Goal: Transaction & Acquisition: Purchase product/service

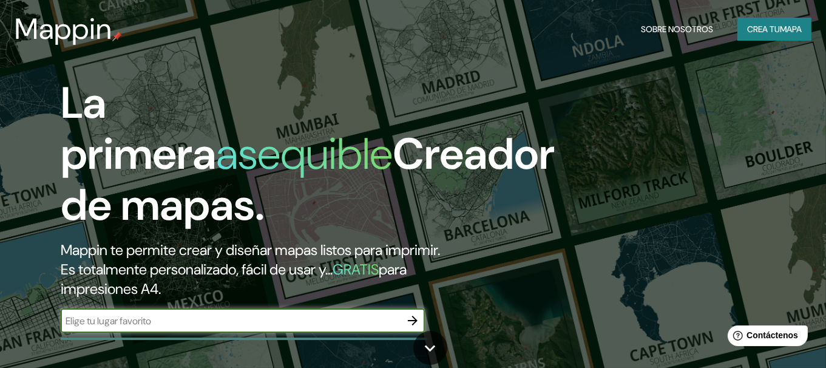
click at [196, 318] on input "text" at bounding box center [231, 321] width 340 height 14
type input "[GEOGRAPHIC_DATA]"
click at [415, 319] on icon "button" at bounding box center [413, 321] width 10 height 10
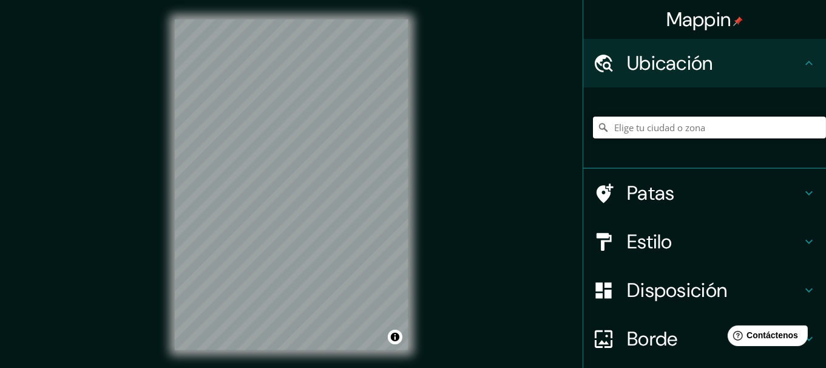
click at [653, 134] on input "Elige tu ciudad o zona" at bounding box center [709, 128] width 233 height 22
type input "[GEOGRAPHIC_DATA], provincia de [GEOGRAPHIC_DATA], provincia de [GEOGRAPHIC_DAT…"
click at [813, 129] on icon "Claro" at bounding box center [816, 127] width 7 height 7
click at [639, 126] on input "Elige tu ciudad o zona" at bounding box center [709, 128] width 233 height 22
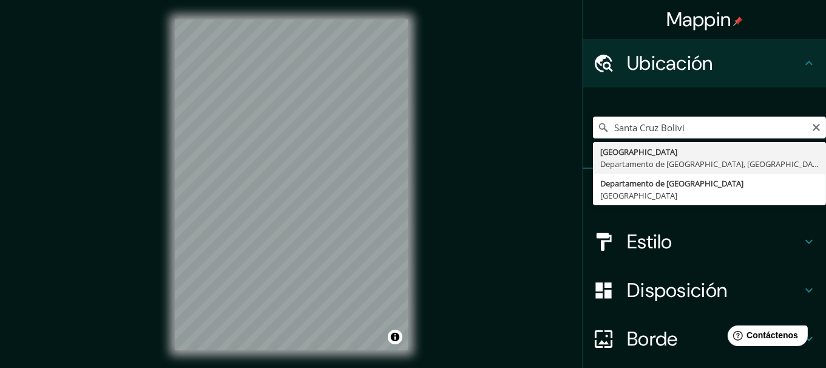
type input "[GEOGRAPHIC_DATA], [GEOGRAPHIC_DATA], [GEOGRAPHIC_DATA]"
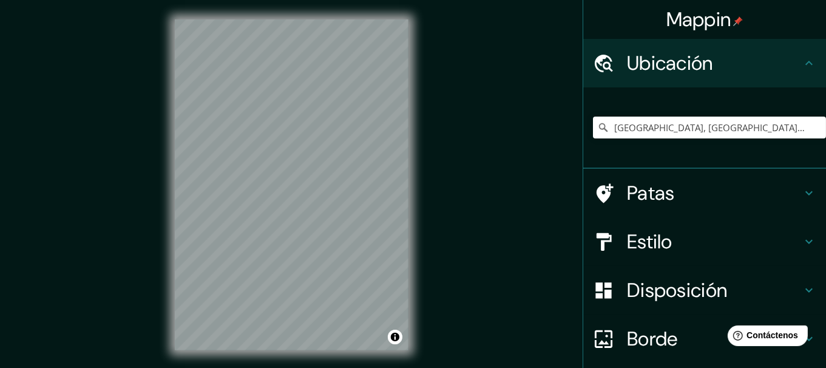
click at [652, 238] on font "Estilo" at bounding box center [650, 241] width 46 height 25
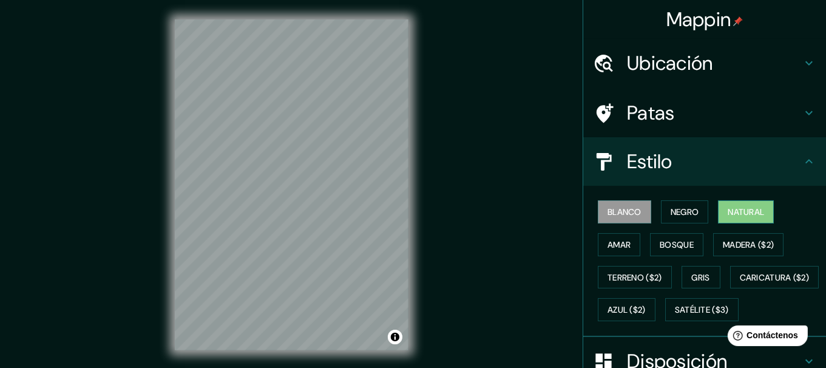
click at [736, 220] on button "Natural" at bounding box center [746, 211] width 56 height 23
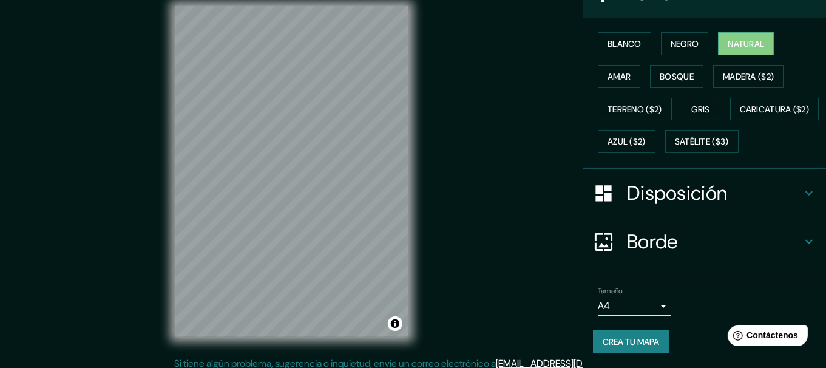
scroll to position [21, 0]
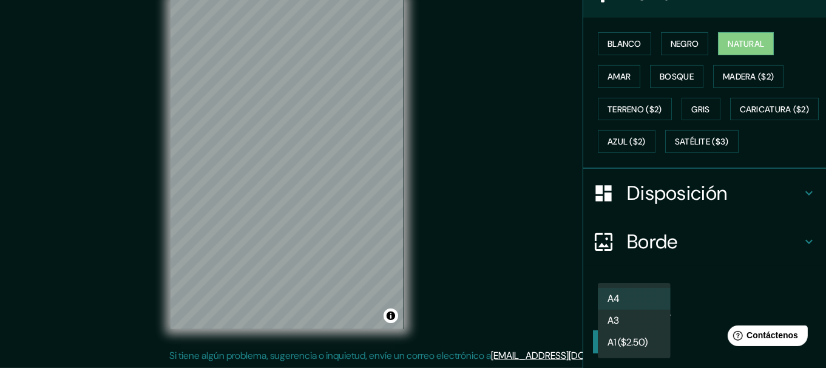
click at [651, 308] on body "Mappin Ubicación [GEOGRAPHIC_DATA], [GEOGRAPHIC_DATA], [GEOGRAPHIC_DATA] Patas …" at bounding box center [413, 163] width 826 height 368
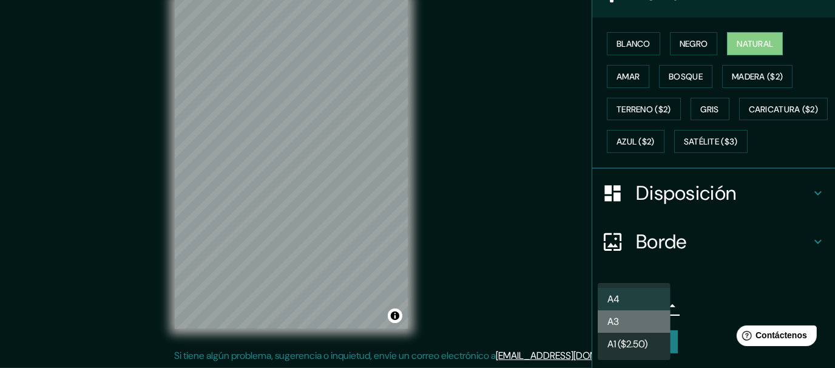
click at [648, 322] on li "A3" at bounding box center [634, 321] width 73 height 22
type input "a4"
click at [657, 304] on body "Mappin Ubicación [GEOGRAPHIC_DATA], [GEOGRAPHIC_DATA], [GEOGRAPHIC_DATA] Patas …" at bounding box center [417, 163] width 835 height 368
click at [704, 249] on div at bounding box center [417, 184] width 835 height 368
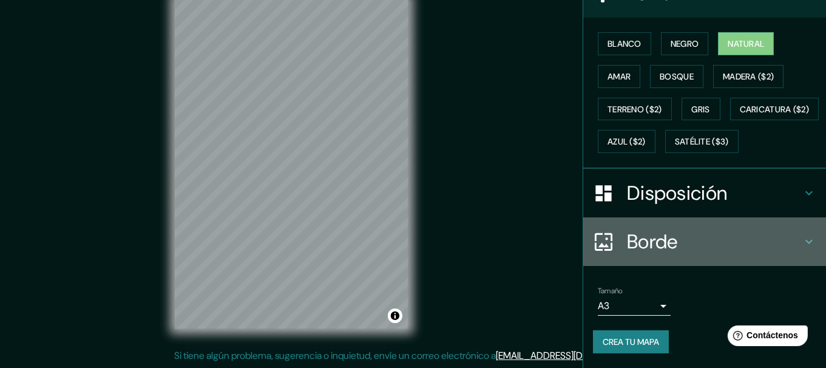
click at [665, 242] on font "Borde" at bounding box center [652, 241] width 51 height 25
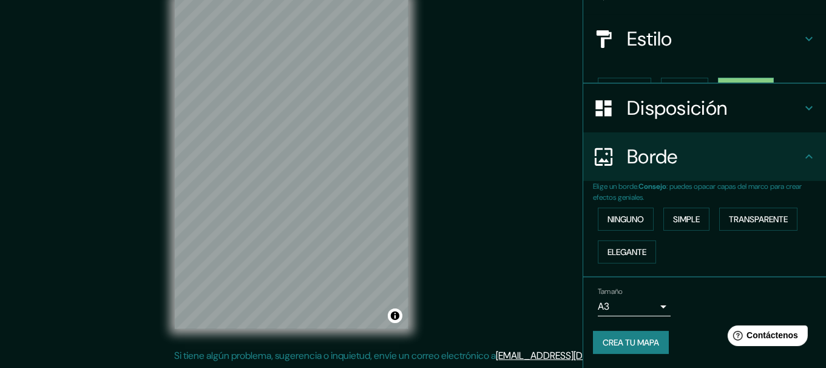
scroll to position [101, 0]
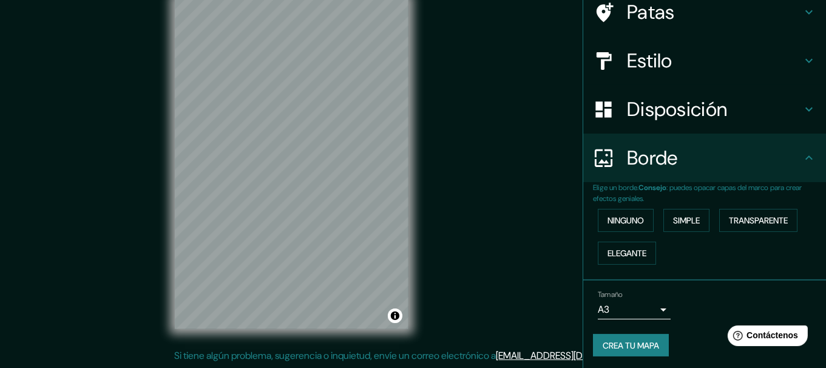
click at [673, 108] on font "Disposición" at bounding box center [677, 109] width 100 height 25
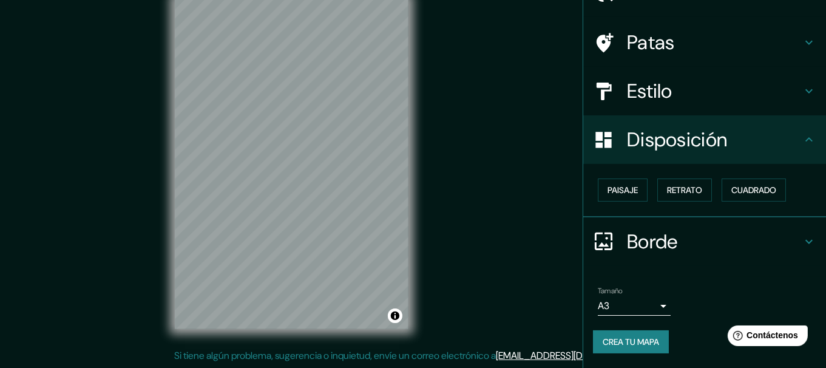
scroll to position [67, 0]
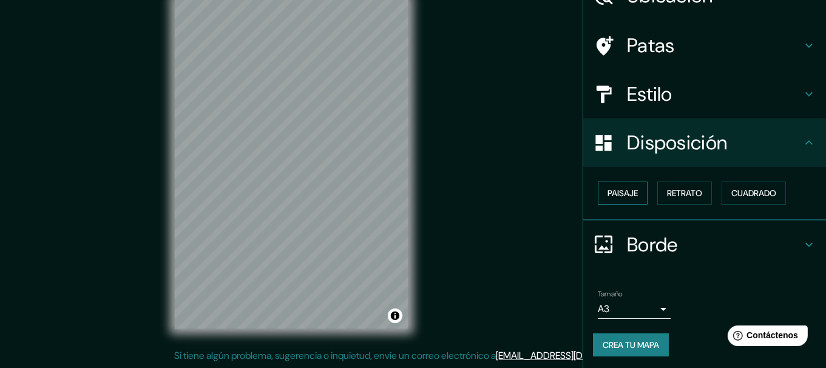
click at [627, 197] on font "Paisaje" at bounding box center [623, 193] width 30 height 16
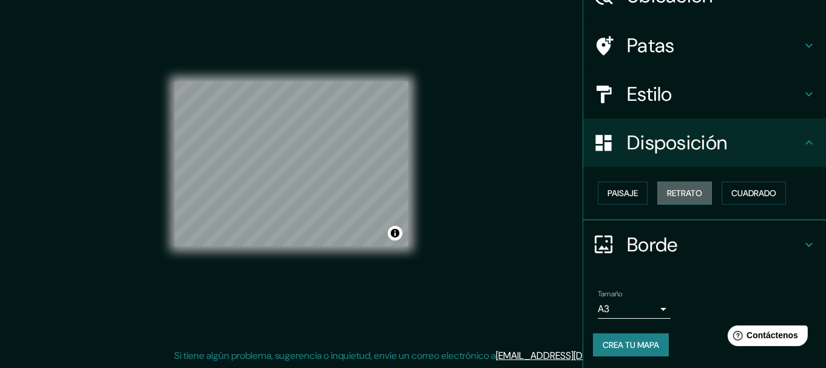
click at [676, 188] on font "Retrato" at bounding box center [684, 193] width 35 height 11
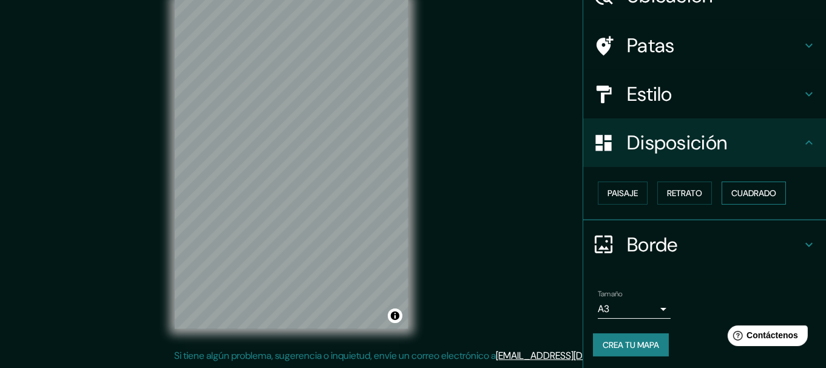
click at [743, 197] on font "Cuadrado" at bounding box center [754, 193] width 45 height 11
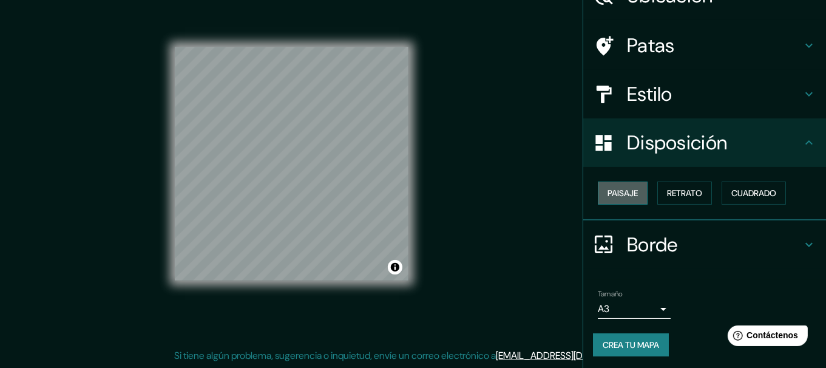
click at [633, 192] on button "Paisaje" at bounding box center [623, 193] width 50 height 23
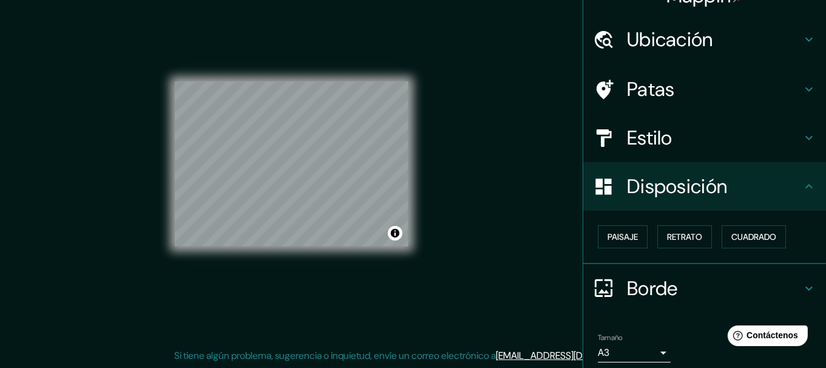
scroll to position [7, 0]
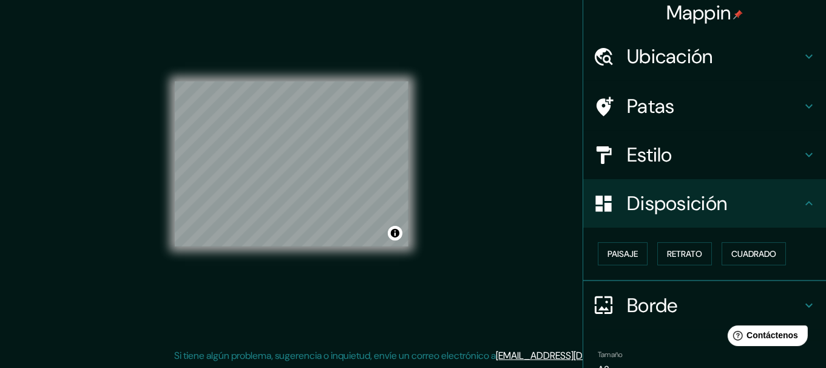
click at [665, 150] on h4 "Estilo" at bounding box center [714, 155] width 175 height 24
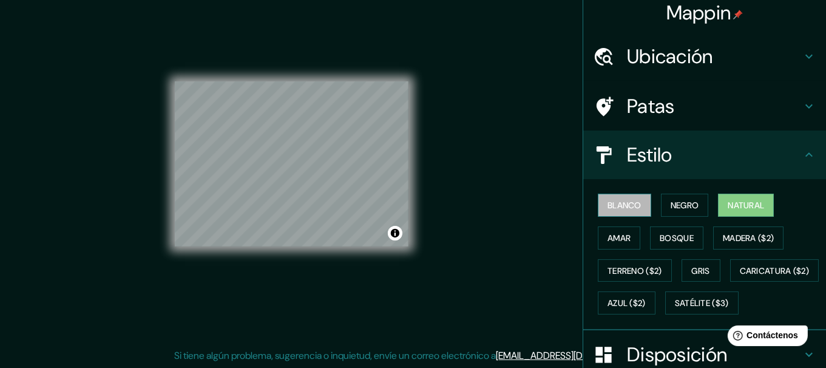
click at [610, 202] on font "Blanco" at bounding box center [625, 205] width 34 height 11
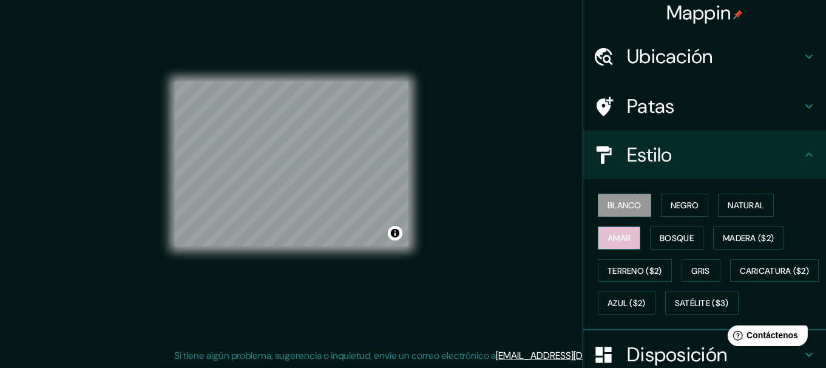
click at [620, 233] on font "Amar" at bounding box center [619, 238] width 23 height 11
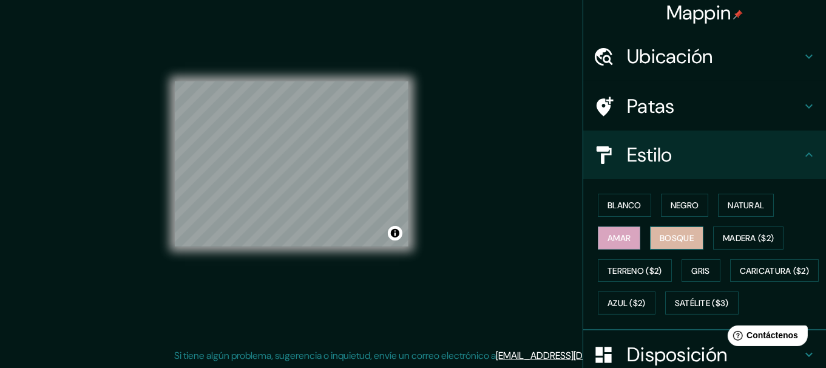
click at [662, 237] on font "Bosque" at bounding box center [677, 238] width 34 height 11
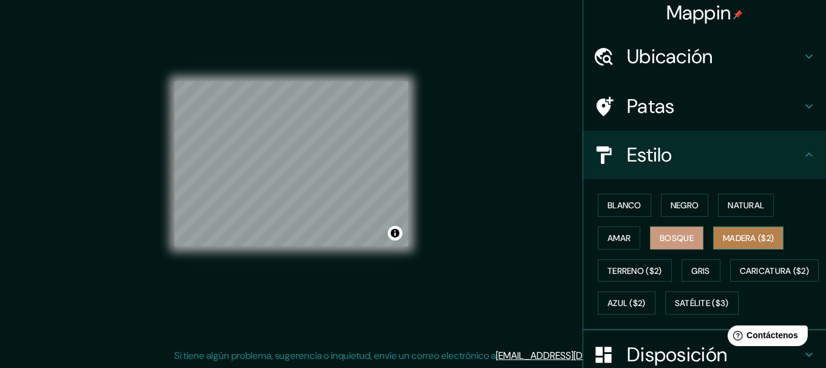
click at [742, 243] on button "Madera ($2)" at bounding box center [748, 237] width 70 height 23
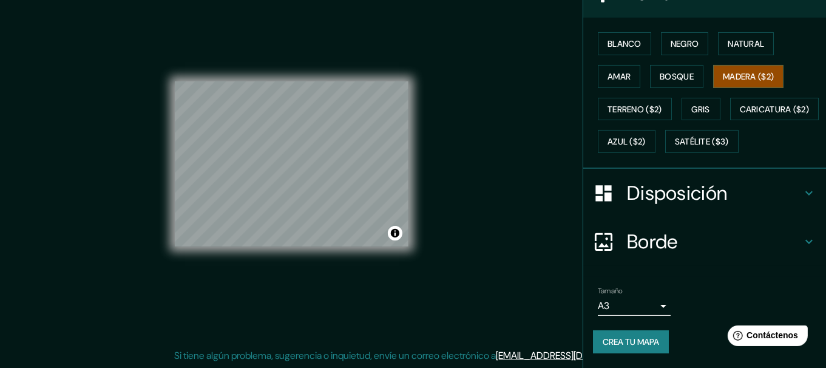
scroll to position [189, 0]
click at [665, 196] on font "Disposición" at bounding box center [677, 192] width 100 height 25
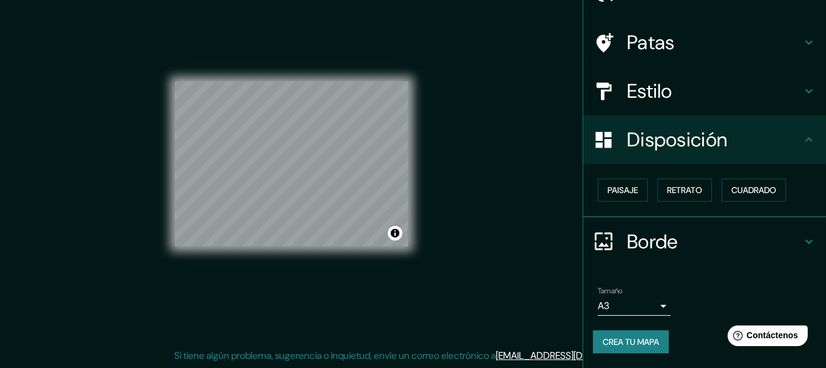
scroll to position [67, 0]
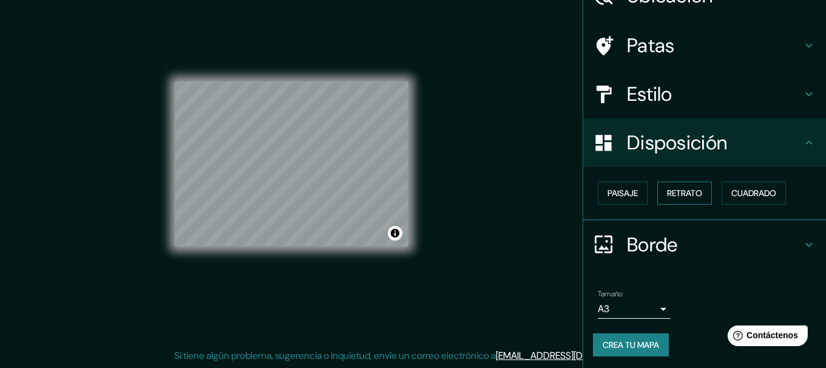
click at [667, 188] on font "Retrato" at bounding box center [684, 193] width 35 height 11
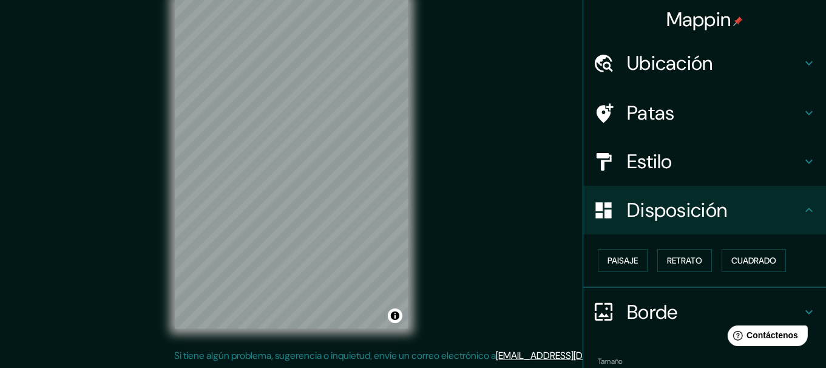
scroll to position [0, 0]
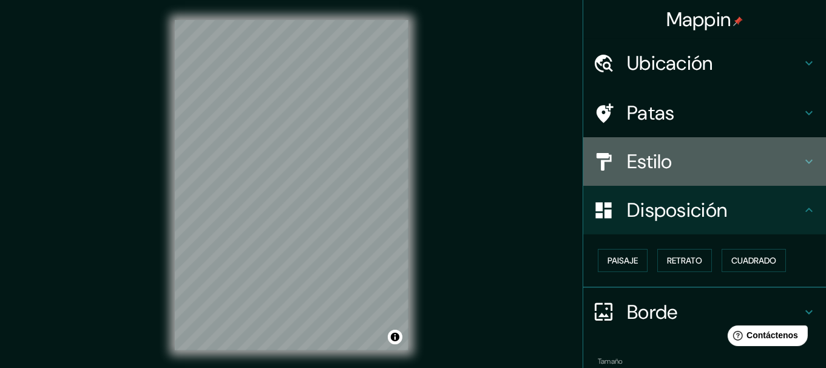
click at [665, 155] on h4 "Estilo" at bounding box center [714, 161] width 175 height 24
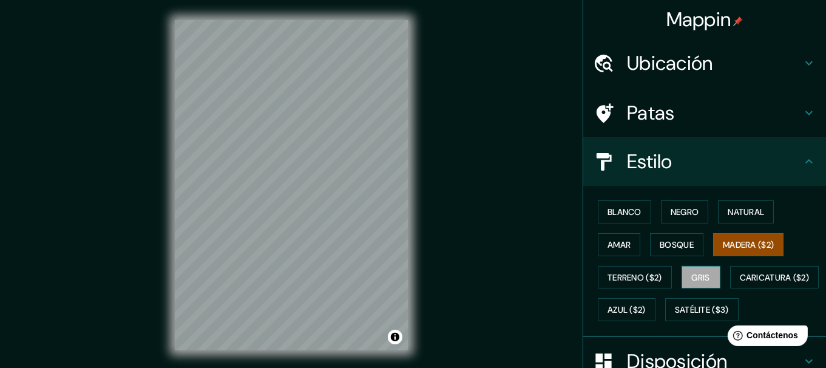
click at [692, 272] on font "Gris" at bounding box center [701, 277] width 18 height 11
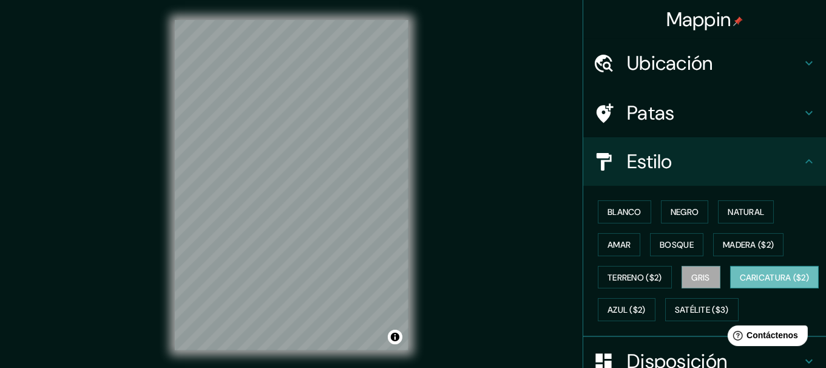
click at [740, 285] on font "Caricatura ($2)" at bounding box center [775, 278] width 70 height 16
